Goal: Information Seeking & Learning: Understand process/instructions

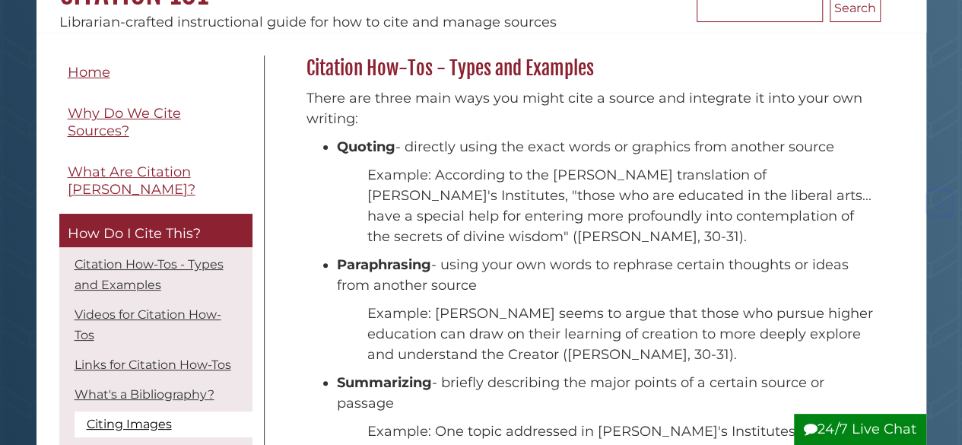
scroll to position [176, 0]
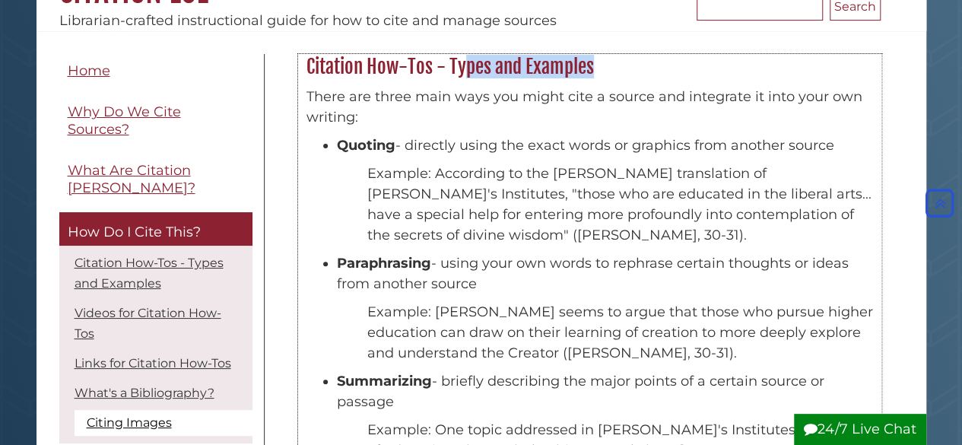
drag, startPoint x: 432, startPoint y: 66, endPoint x: 303, endPoint y: 77, distance: 129.7
click at [303, 77] on h2 "Citation How-Tos - Types and Examples" at bounding box center [590, 67] width 582 height 24
copy h2 "Citation How-Tos"
drag, startPoint x: 336, startPoint y: 144, endPoint x: 374, endPoint y: 144, distance: 38.0
click at [374, 144] on strong "Quoting" at bounding box center [366, 145] width 59 height 17
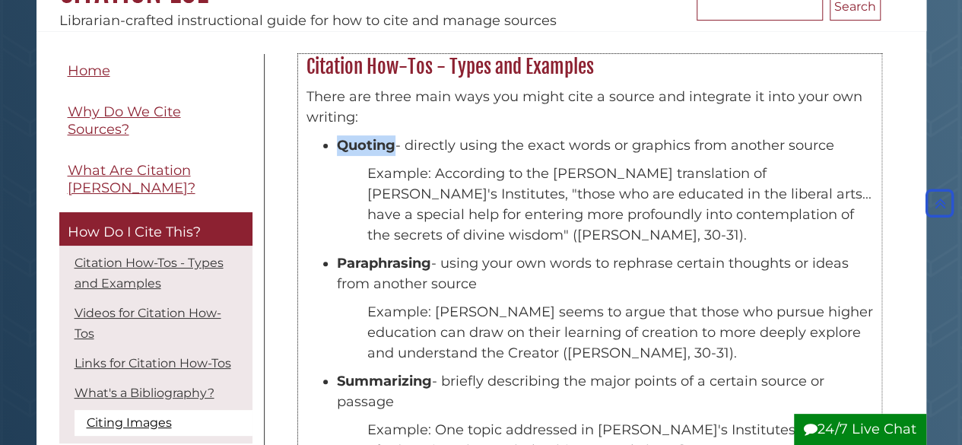
drag, startPoint x: 395, startPoint y: 148, endPoint x: 337, endPoint y: 156, distance: 59.0
click at [337, 156] on div "There are three main ways you might cite a source and integrate it into your ow…" at bounding box center [589, 384] width 566 height 594
click at [356, 142] on strong "Quoting" at bounding box center [366, 145] width 59 height 17
drag, startPoint x: 392, startPoint y: 142, endPoint x: 319, endPoint y: 154, distance: 74.0
click at [319, 154] on div "There are three main ways you might cite a source and integrate it into your ow…" at bounding box center [589, 384] width 566 height 594
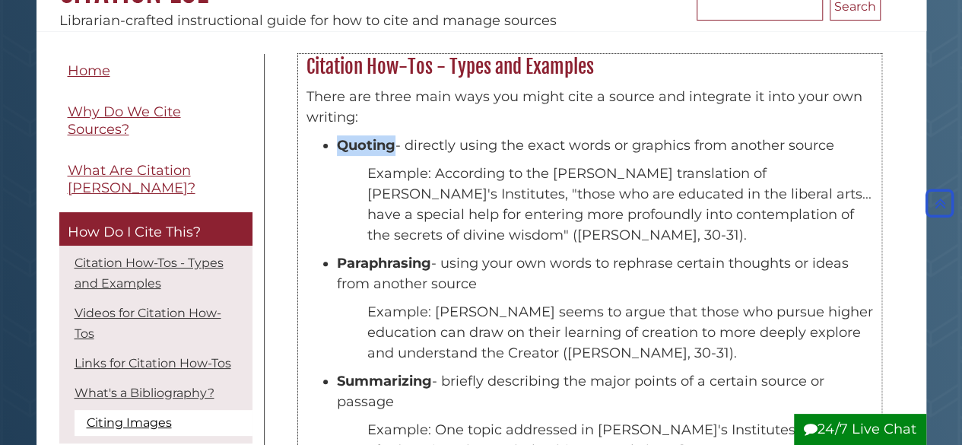
copy strong "Quoting"
drag, startPoint x: 428, startPoint y: 262, endPoint x: 339, endPoint y: 262, distance: 88.9
click at [339, 262] on strong "Paraphrasing" at bounding box center [384, 263] width 94 height 17
copy strong "Paraphrasing"
drag, startPoint x: 430, startPoint y: 377, endPoint x: 344, endPoint y: 374, distance: 86.0
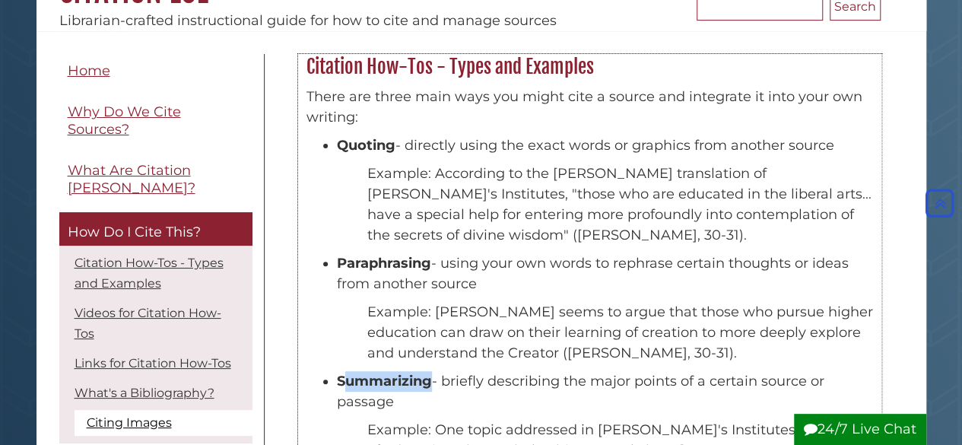
click at [344, 374] on strong "Summarizing" at bounding box center [384, 381] width 95 height 17
click at [430, 375] on strong "Summarizing" at bounding box center [384, 381] width 95 height 17
drag, startPoint x: 431, startPoint y: 376, endPoint x: 334, endPoint y: 374, distance: 97.3
click at [334, 374] on ul "Summarizing - briefly describing the major points of a certain source or passage" at bounding box center [589, 391] width 566 height 41
copy strong "Summarizing"
